Goal: Information Seeking & Learning: Learn about a topic

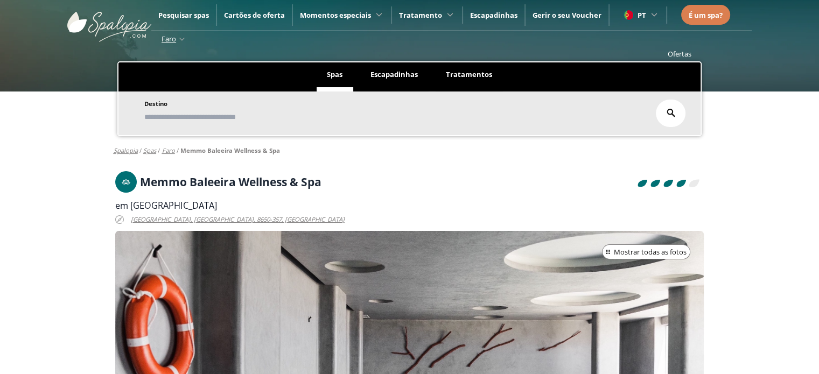
click at [273, 176] on h1 "Memmo Baleeira Wellness & Spa" at bounding box center [231, 182] width 182 height 12
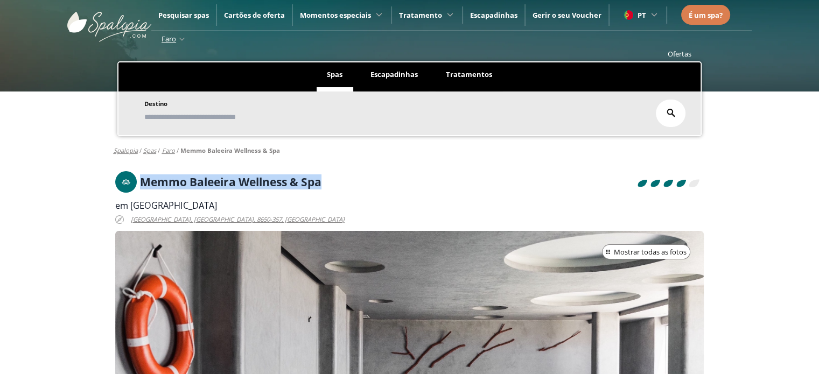
copy h1 "Memmo Baleeira Wellness & Spa"
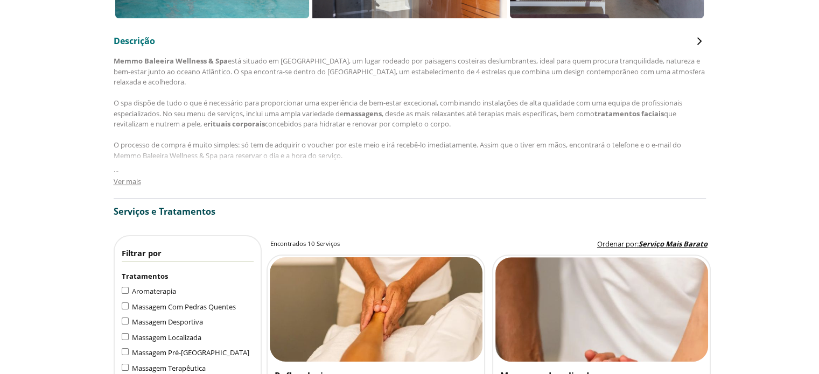
scroll to position [539, 0]
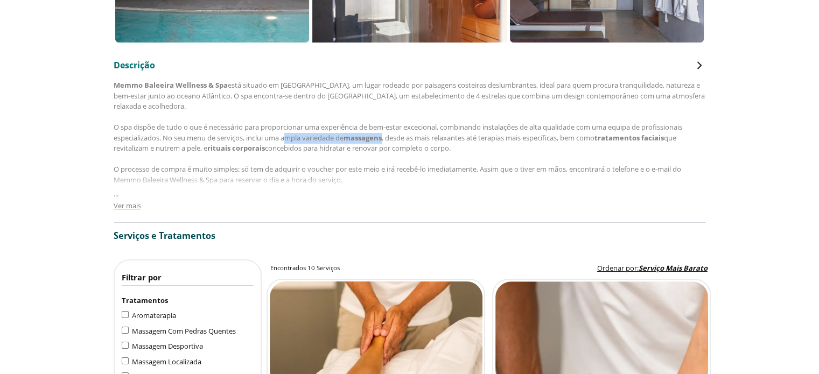
drag, startPoint x: 285, startPoint y: 135, endPoint x: 389, endPoint y: 133, distance: 104.5
click at [389, 133] on div "Memmo Baleeira Wellness & Spa está situado em [GEOGRAPHIC_DATA], um lugar rodea…" at bounding box center [410, 148] width 593 height 137
copy div "ampla variedade de massagens"
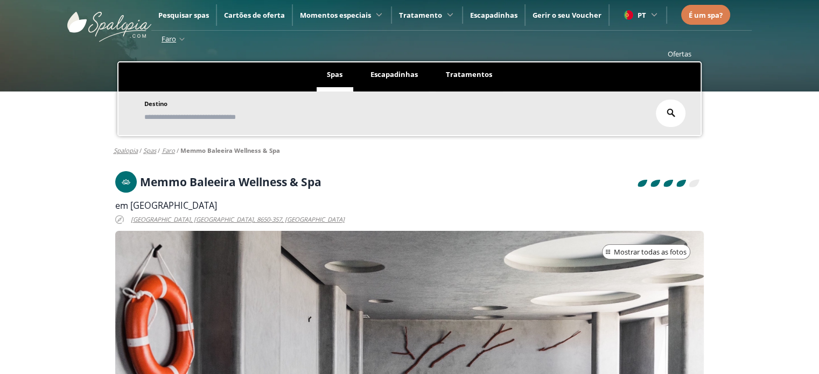
click at [168, 176] on h1 "Memmo Baleeira Wellness & Spa" at bounding box center [231, 182] width 182 height 12
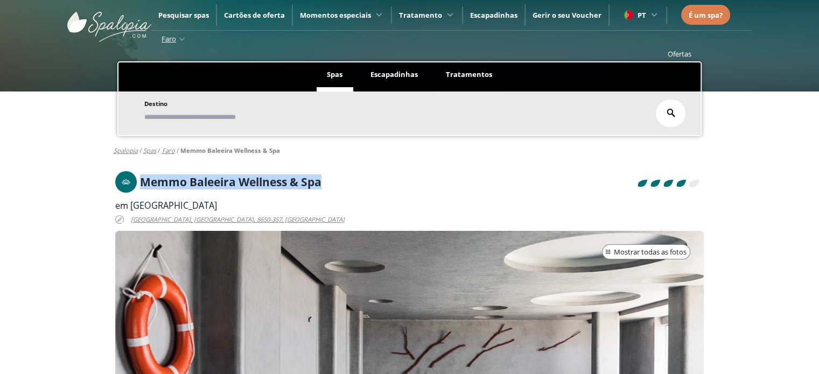
click at [168, 176] on h1 "Memmo Baleeira Wellness & Spa" at bounding box center [231, 182] width 182 height 12
copy h1 "Memmo Baleeira Wellness & Spa"
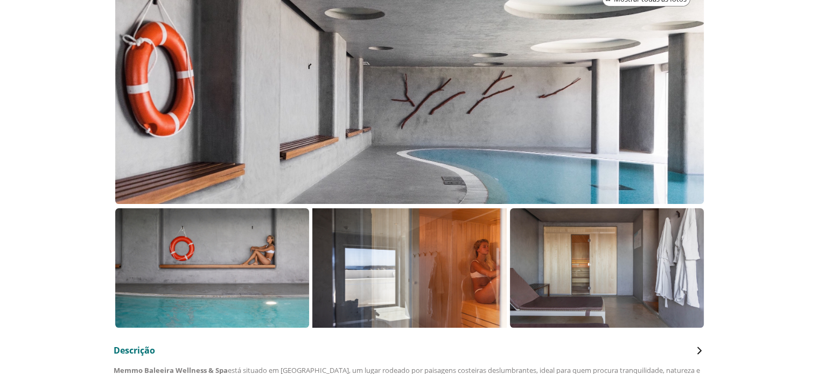
scroll to position [377, 0]
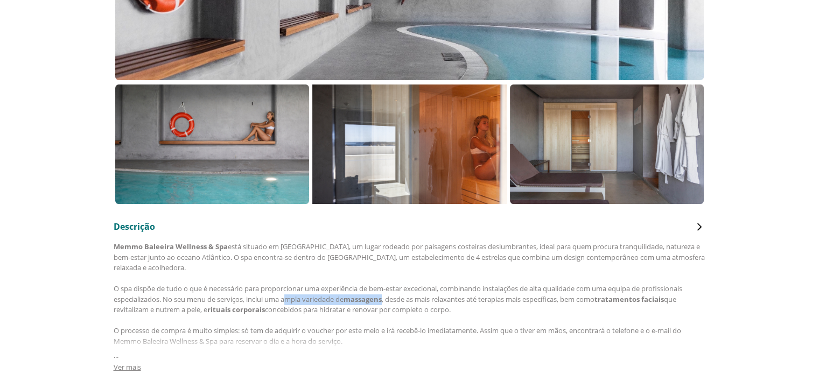
drag, startPoint x: 285, startPoint y: 298, endPoint x: 389, endPoint y: 300, distance: 103.4
click at [389, 300] on div "Memmo Baleeira Wellness & Spa está situado em [GEOGRAPHIC_DATA], um lugar rodea…" at bounding box center [410, 310] width 593 height 137
copy div "ampla variedade de massagens"
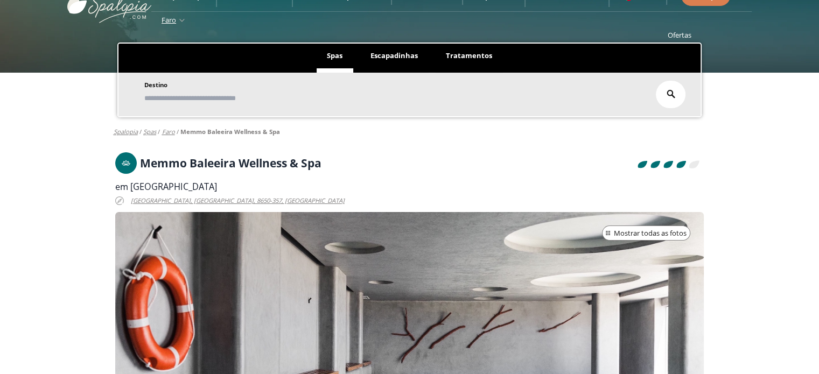
scroll to position [0, 0]
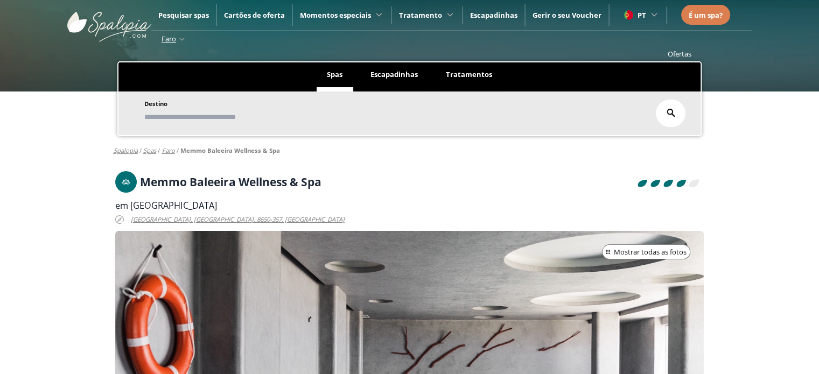
click at [308, 183] on h1 "Memmo Baleeira Wellness & Spa" at bounding box center [231, 182] width 182 height 12
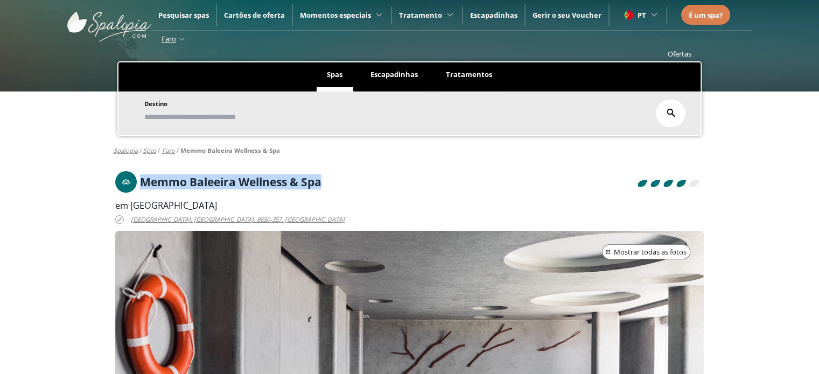
click at [308, 183] on h1 "Memmo Baleeira Wellness & Spa" at bounding box center [231, 182] width 182 height 12
copy h1 "Memmo Baleeira Wellness & Spa"
